Goal: Navigation & Orientation: Find specific page/section

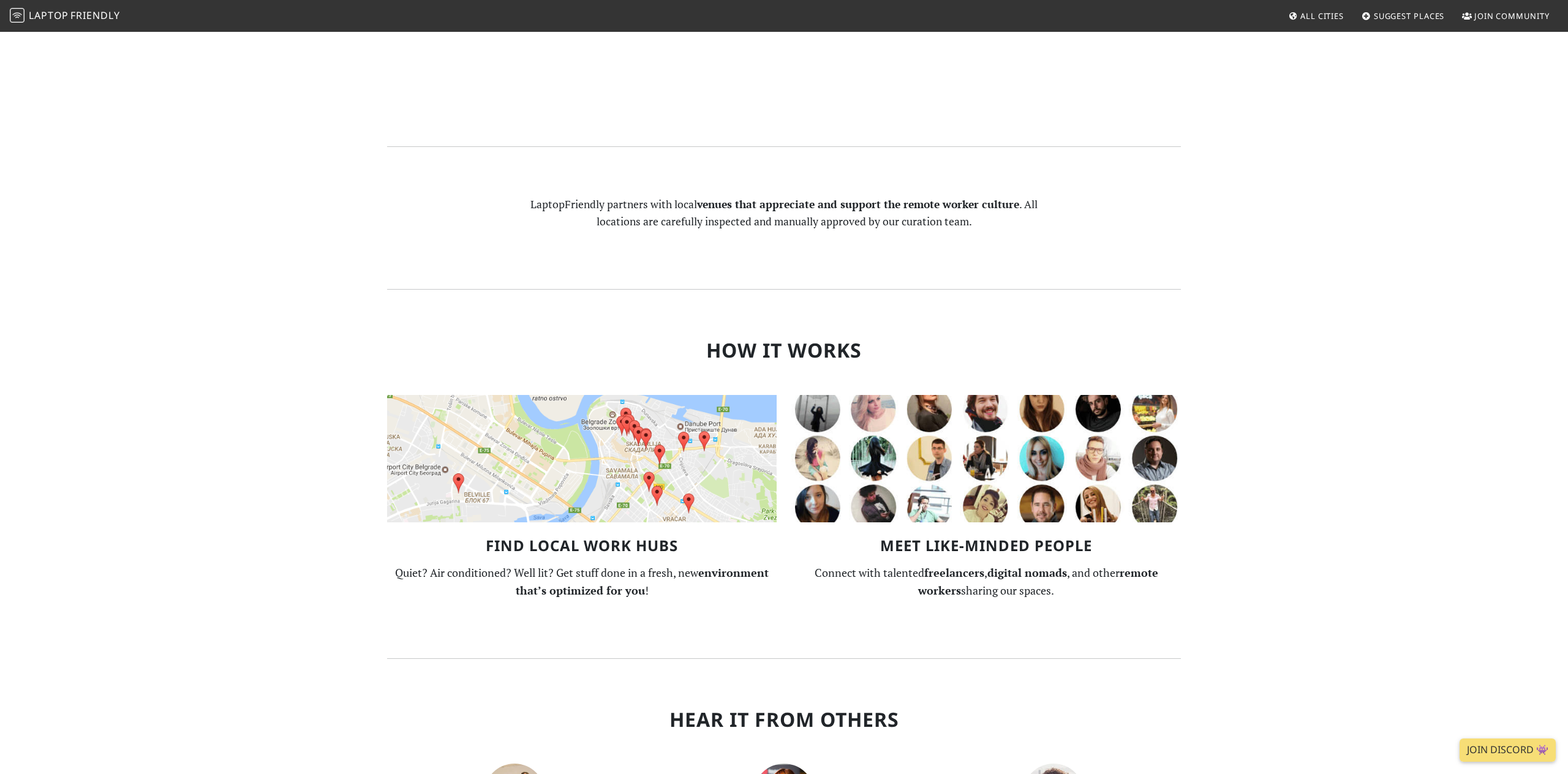
scroll to position [1252, 0]
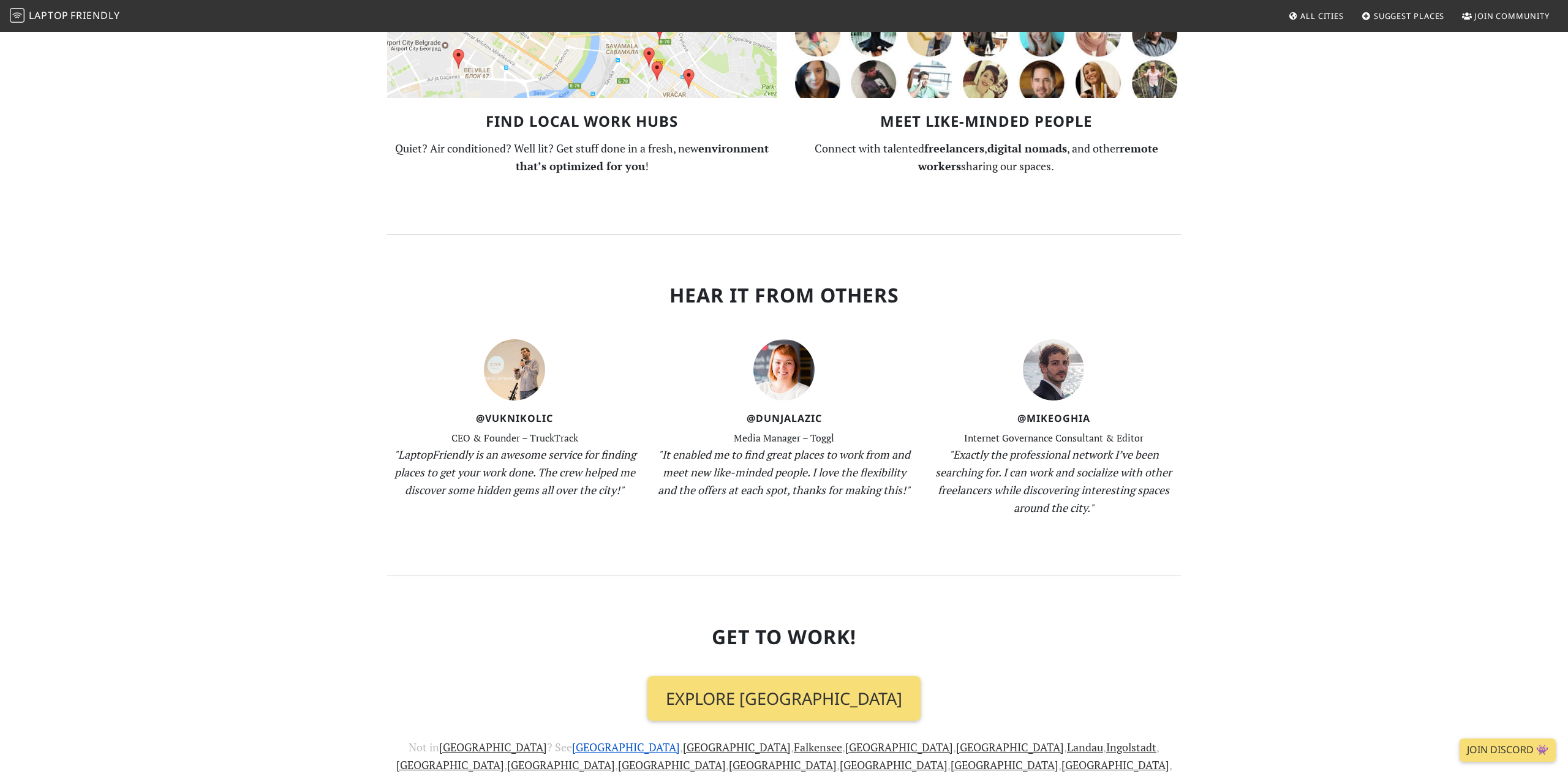
click at [572, 740] on link "[GEOGRAPHIC_DATA]" at bounding box center [626, 747] width 107 height 15
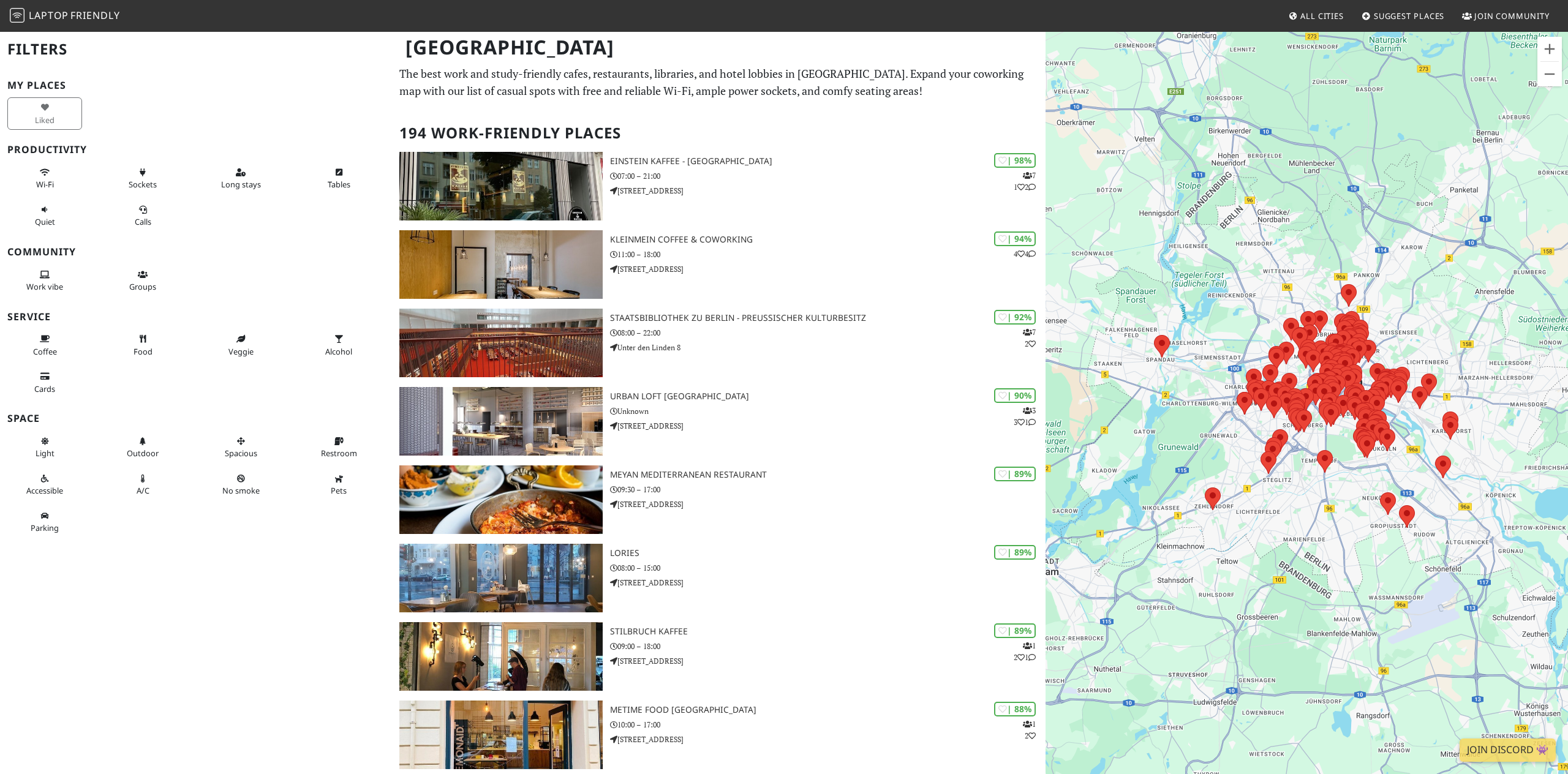
click at [773, 418] on div "| 90% 3 3 1 URBAN LOFT Berlin Unknown Heidestraße 43" at bounding box center [827, 421] width 436 height 69
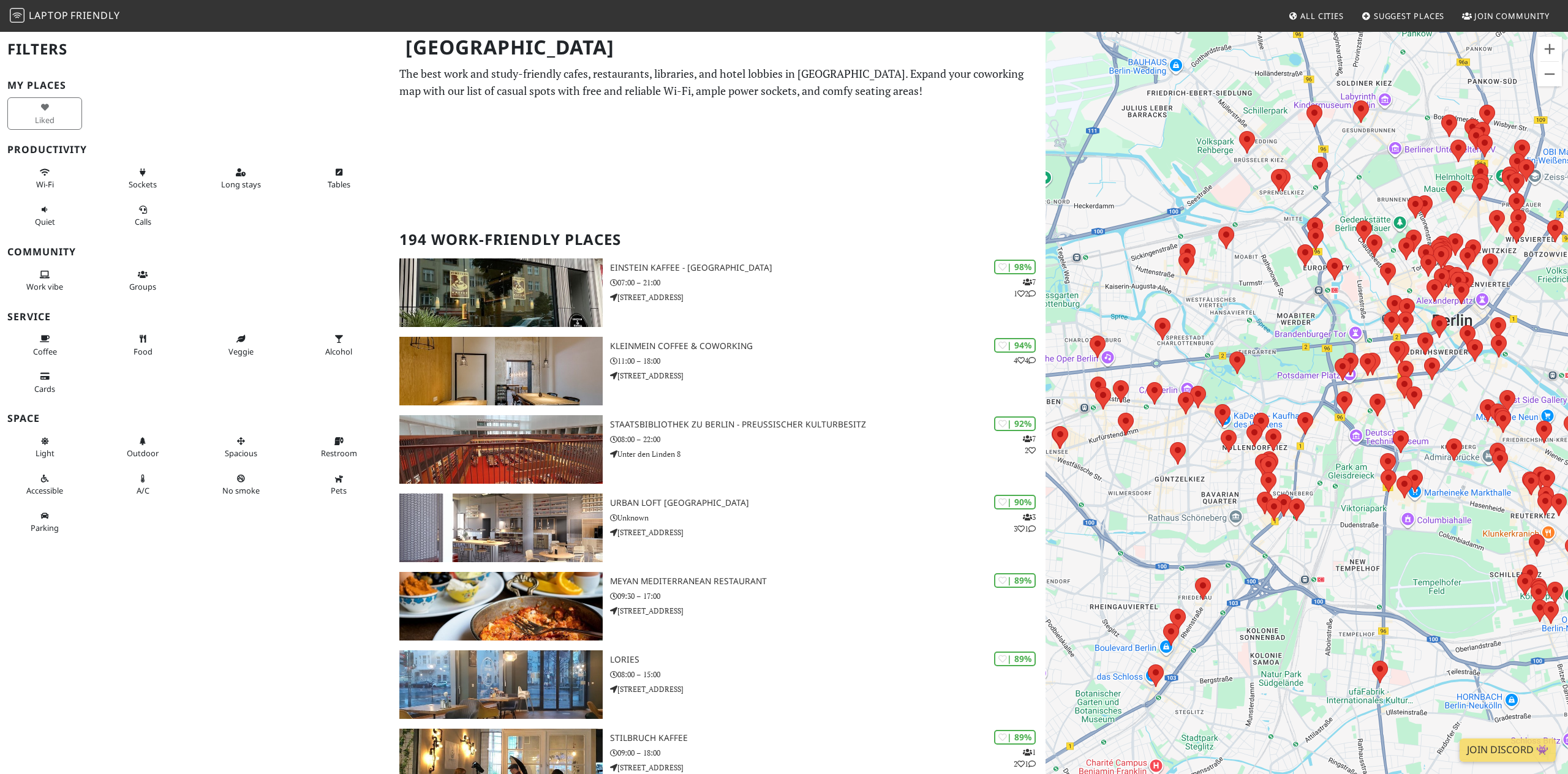
drag, startPoint x: 1381, startPoint y: 424, endPoint x: 1212, endPoint y: 504, distance: 187.0
click at [1212, 504] on div "To navigate, press the arrow keys." at bounding box center [1307, 418] width 523 height 774
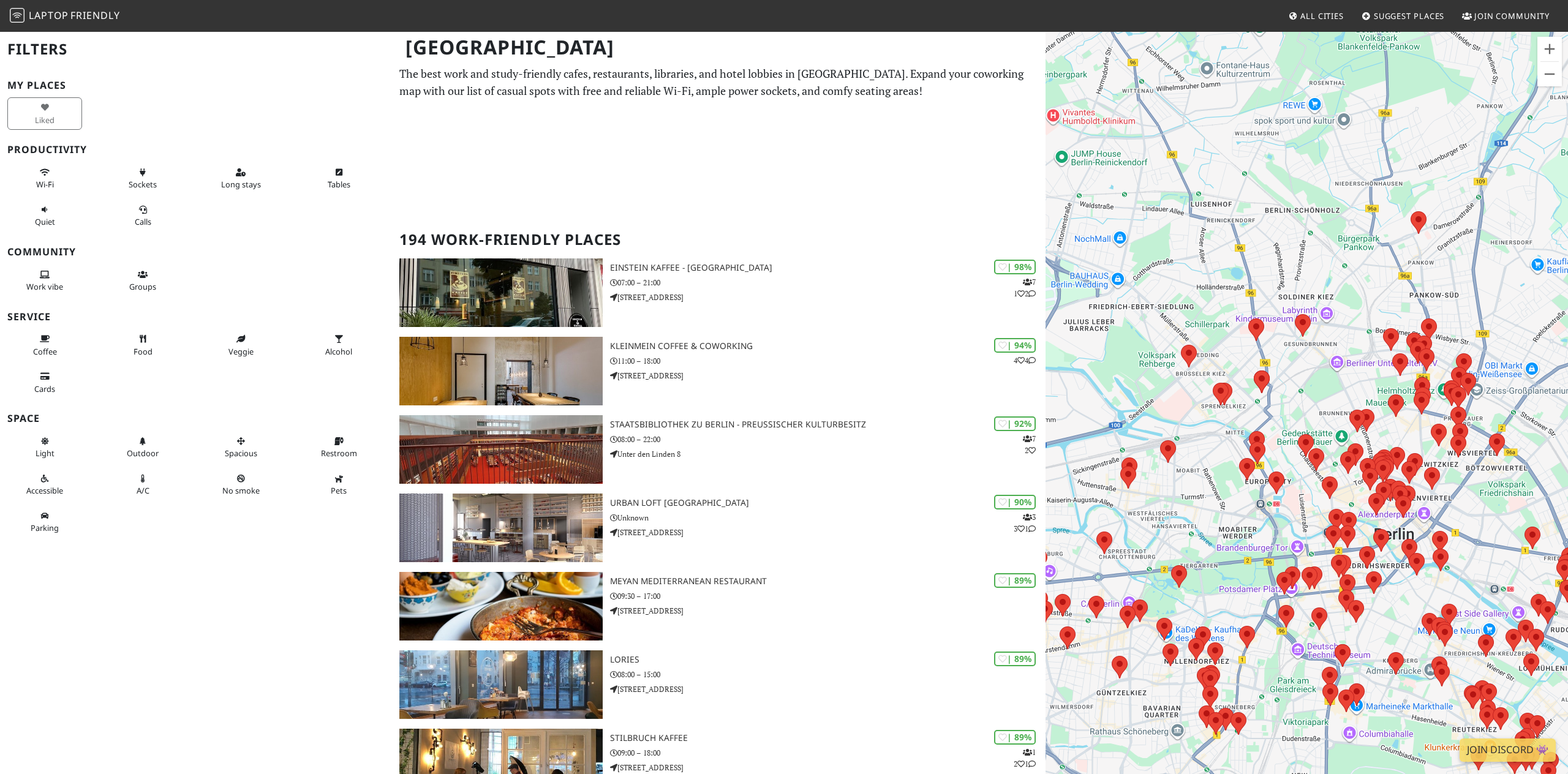
drag, startPoint x: 1260, startPoint y: 216, endPoint x: 1205, endPoint y: 433, distance: 223.9
click at [1205, 433] on div "To navigate, press the arrow keys." at bounding box center [1307, 418] width 523 height 774
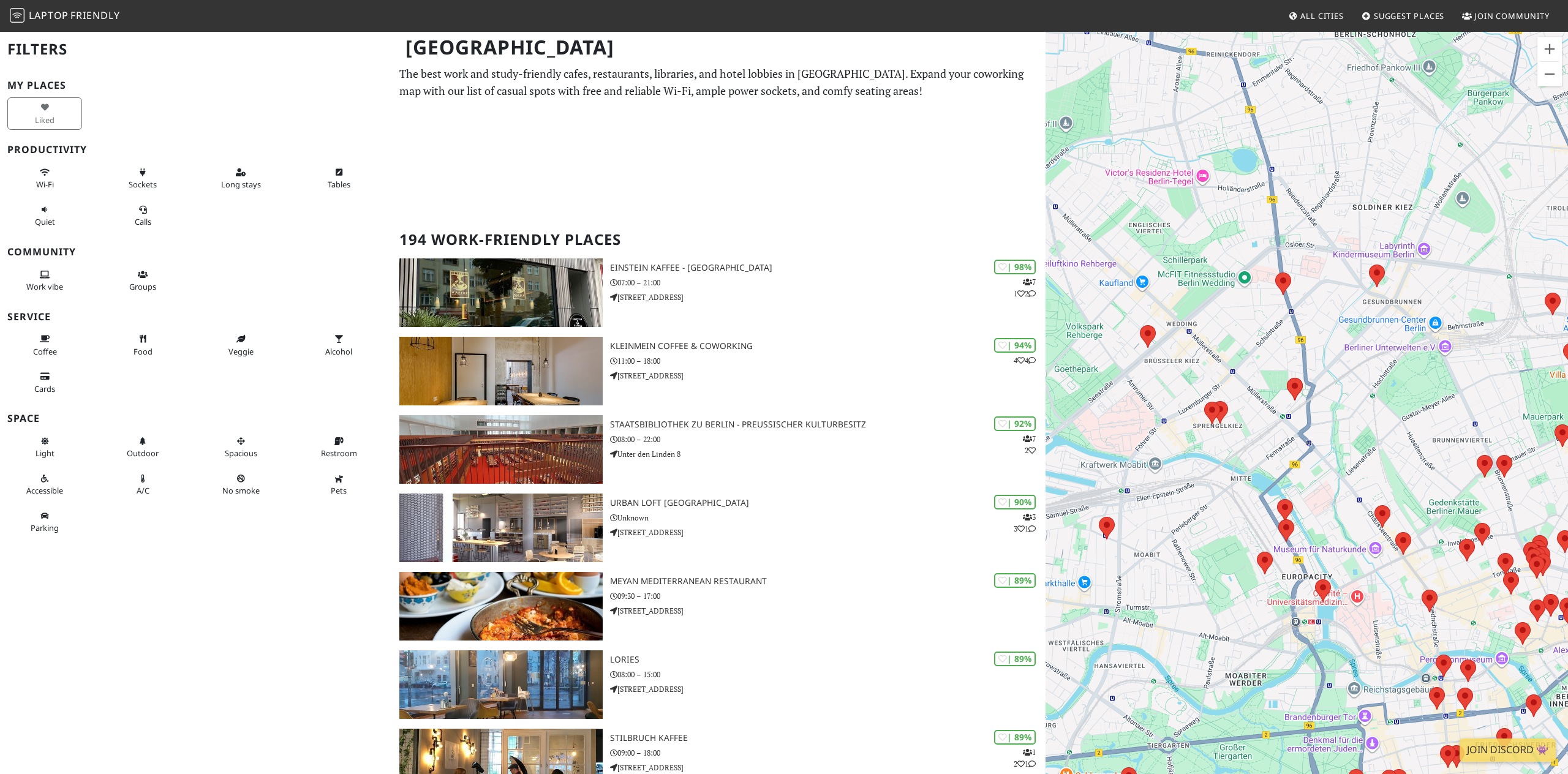
drag, startPoint x: 1226, startPoint y: 353, endPoint x: 1249, endPoint y: 323, distance: 37.8
click at [1249, 323] on div "To navigate, press the arrow keys." at bounding box center [1307, 418] width 523 height 774
click at [1292, 384] on img at bounding box center [1294, 389] width 26 height 33
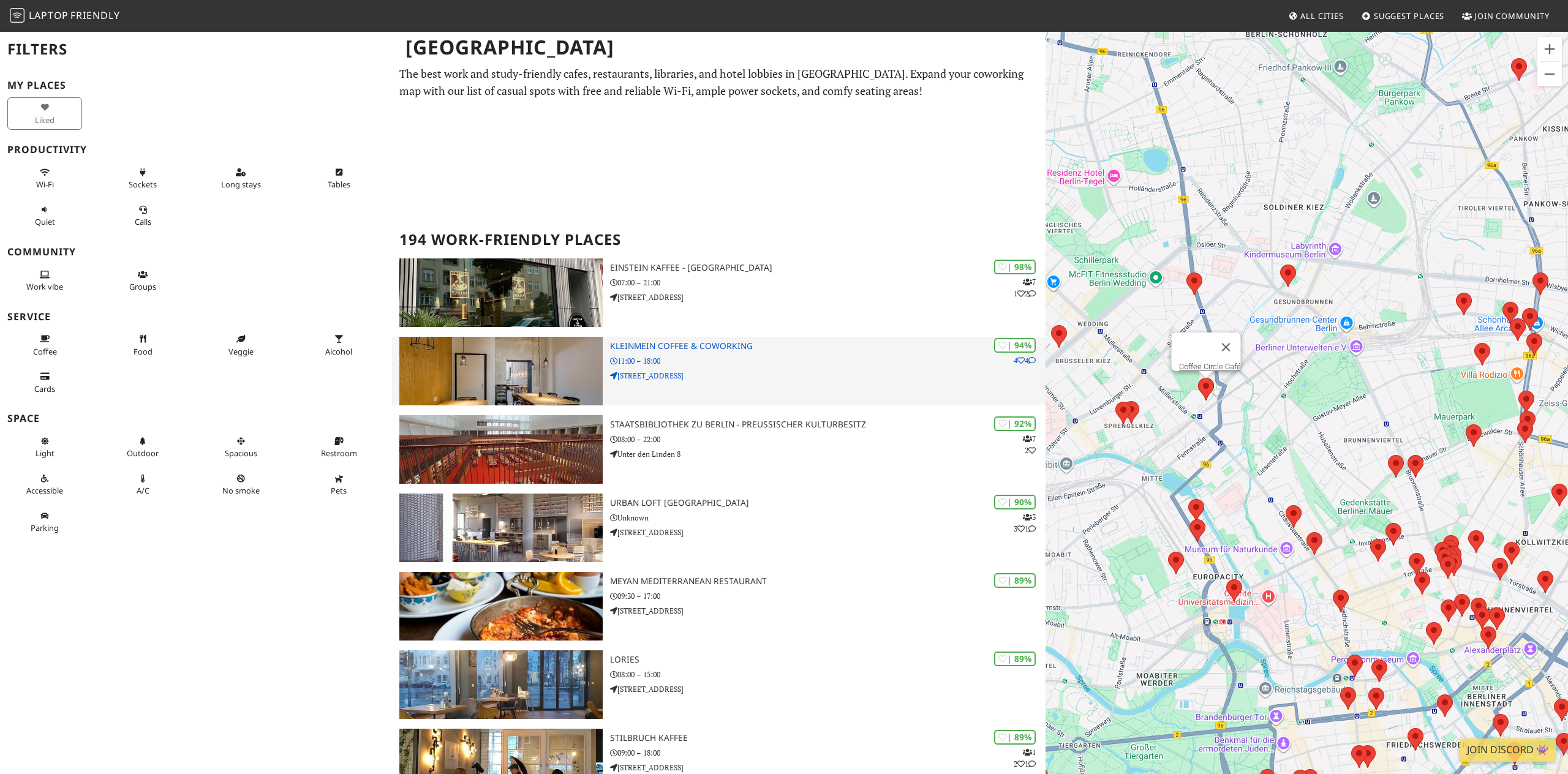
click at [794, 345] on h3 "KleinMein Coffee & Coworking" at bounding box center [827, 347] width 436 height 11
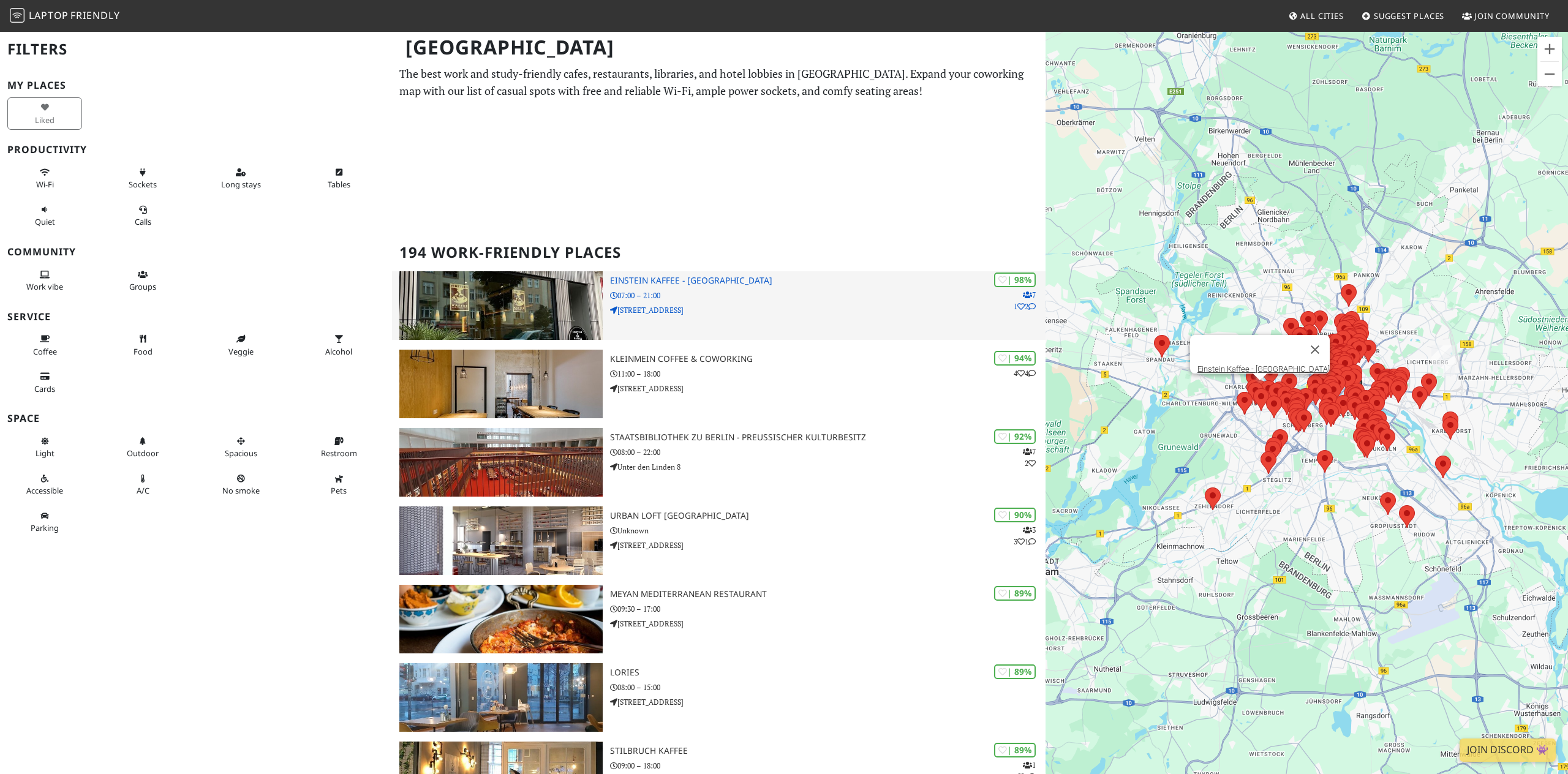
click at [688, 301] on p "07:00 – 21:00" at bounding box center [827, 295] width 436 height 11
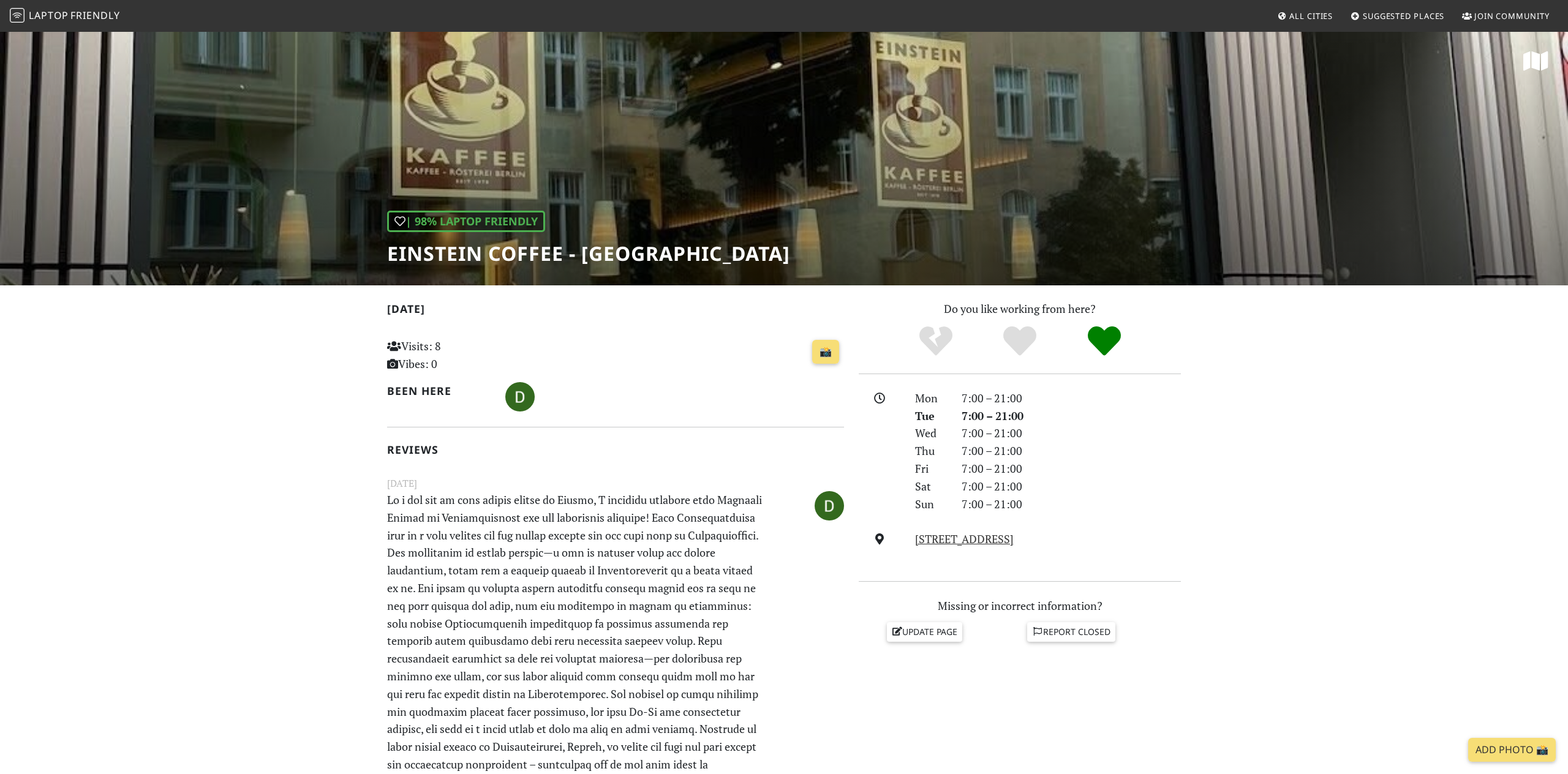
click at [759, 178] on div "| 98% Laptop Friendly Einstein Coffee - Charlottenburg" at bounding box center [784, 158] width 1568 height 255
